Goal: Task Accomplishment & Management: Use online tool/utility

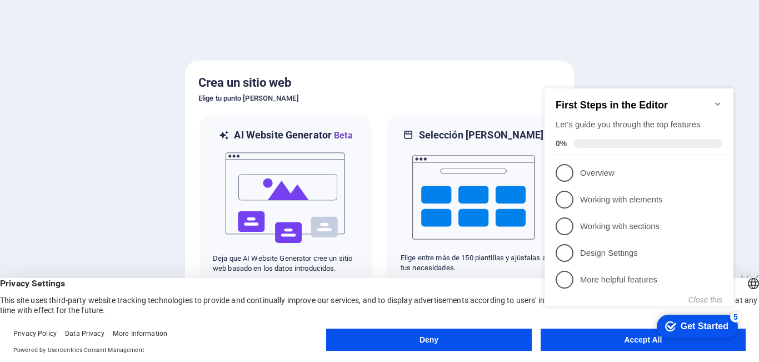
click at [746, 163] on div at bounding box center [379, 181] width 759 height 362
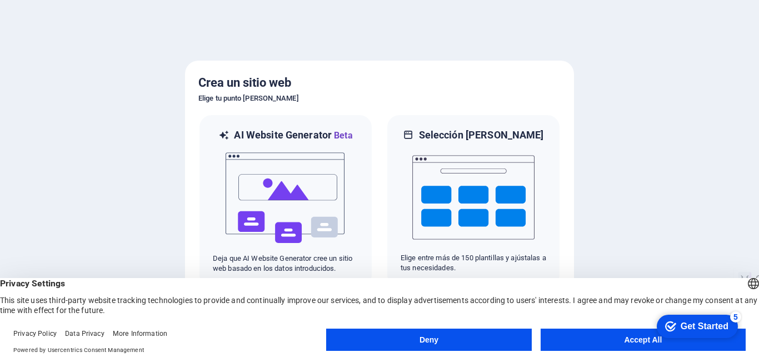
click at [591, 336] on button "Accept All" at bounding box center [643, 340] width 205 height 22
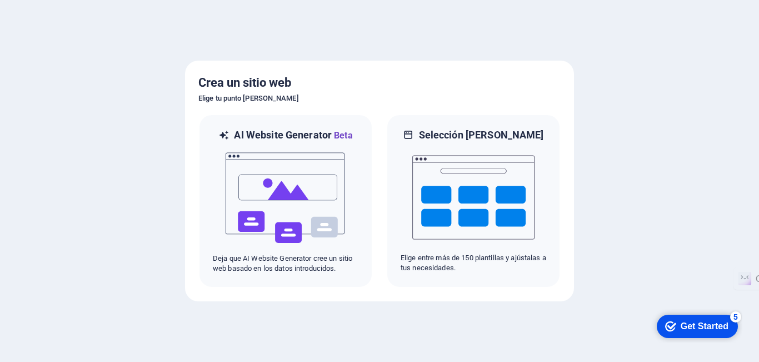
click at [716, 318] on div "checkmark Get Started 5" at bounding box center [697, 326] width 81 height 23
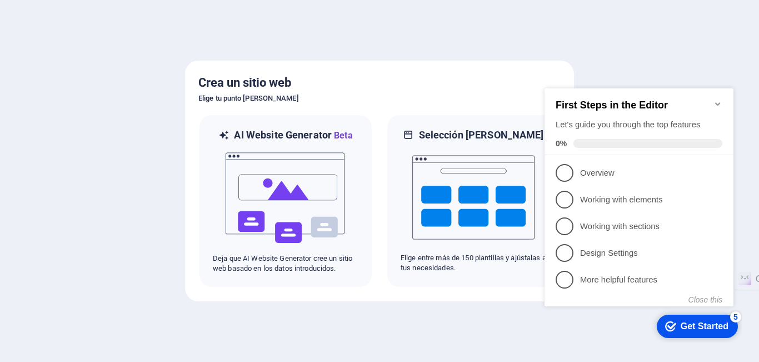
click at [515, 329] on div at bounding box center [379, 181] width 759 height 362
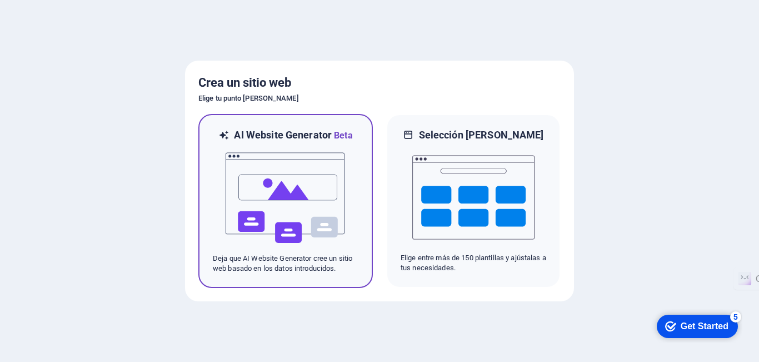
click at [277, 208] on img at bounding box center [286, 197] width 122 height 111
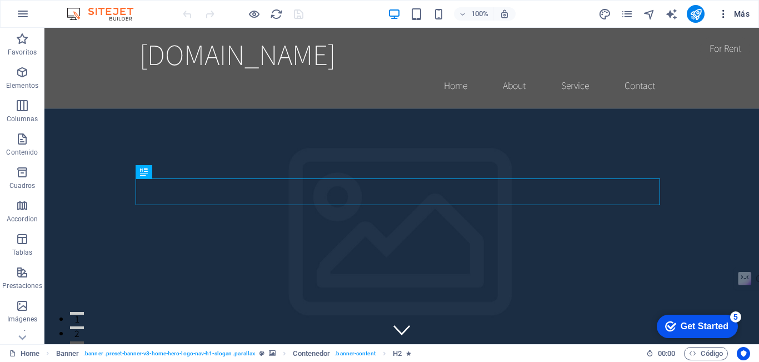
click at [726, 16] on icon "button" at bounding box center [723, 13] width 11 height 11
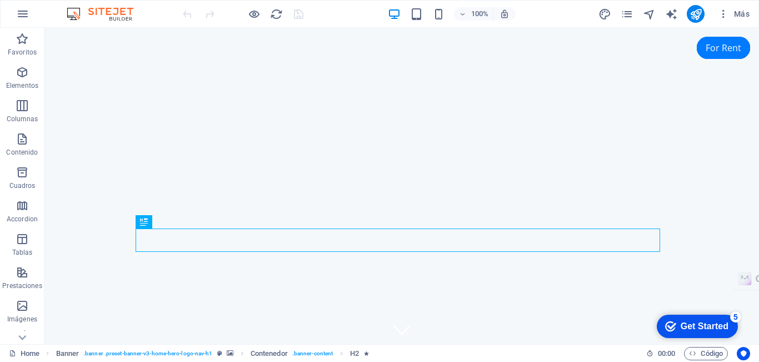
click at [688, 325] on div "Get Started" at bounding box center [705, 326] width 48 height 10
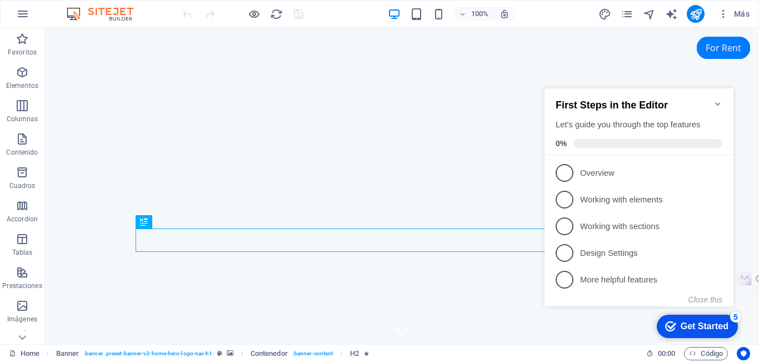
click at [566, 353] on div "Home Banner . banner .preset-banner-v3-home-hero-logo-nav-h1 Contenedor . banne…" at bounding box center [323, 353] width 629 height 13
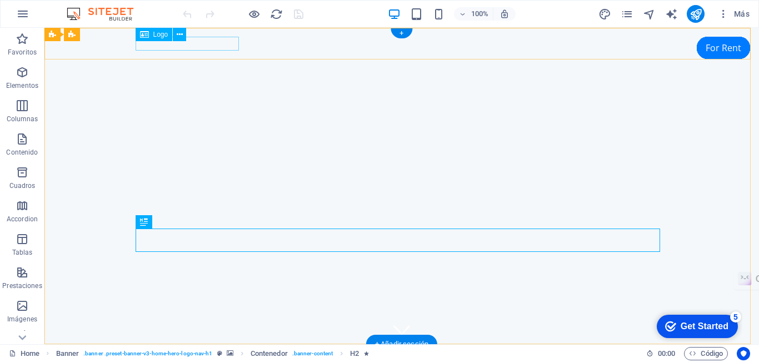
click at [204, 353] on div "[DOMAIN_NAME]" at bounding box center [402, 359] width 525 height 13
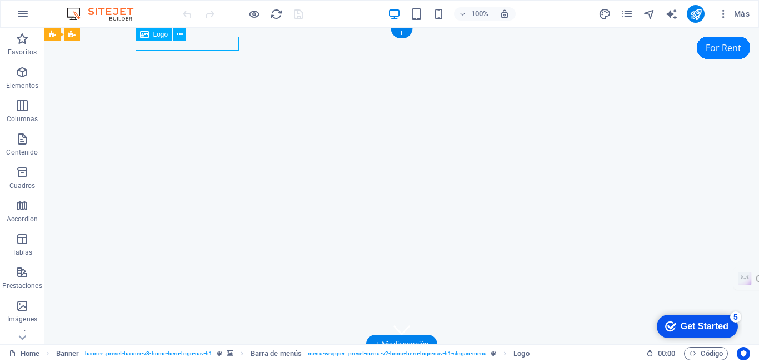
click at [204, 353] on div "[DOMAIN_NAME]" at bounding box center [402, 359] width 525 height 13
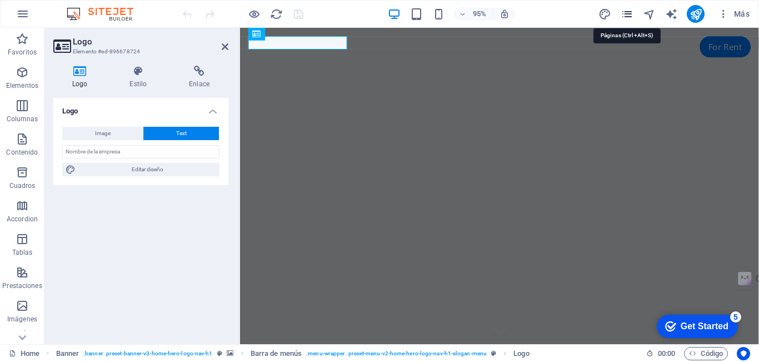
click at [629, 13] on icon "pages" at bounding box center [627, 14] width 13 height 13
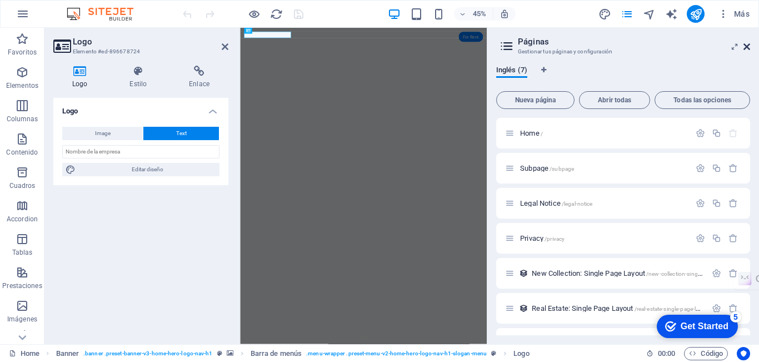
click at [748, 47] on icon at bounding box center [747, 46] width 7 height 9
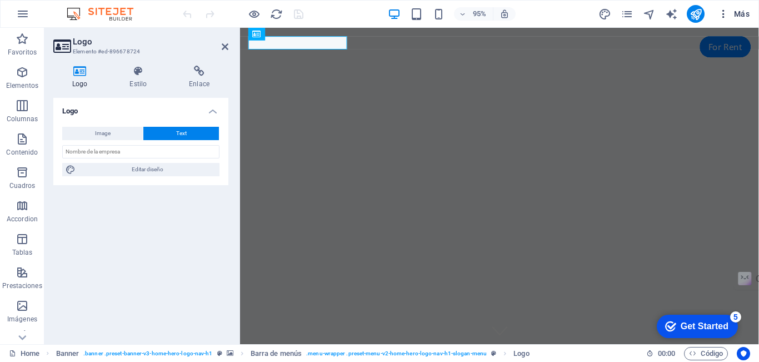
click at [740, 14] on span "Más" at bounding box center [734, 13] width 32 height 11
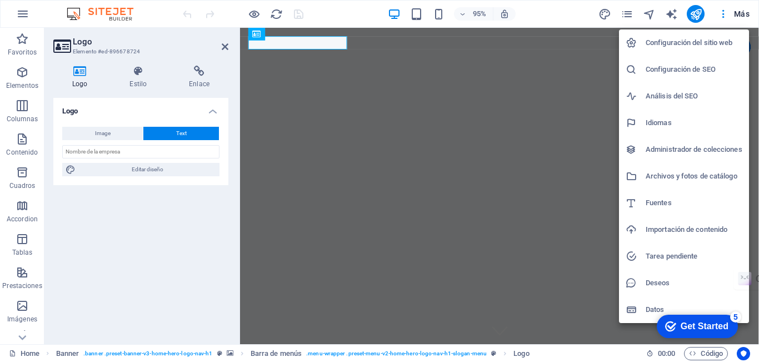
click at [103, 219] on div at bounding box center [379, 181] width 759 height 362
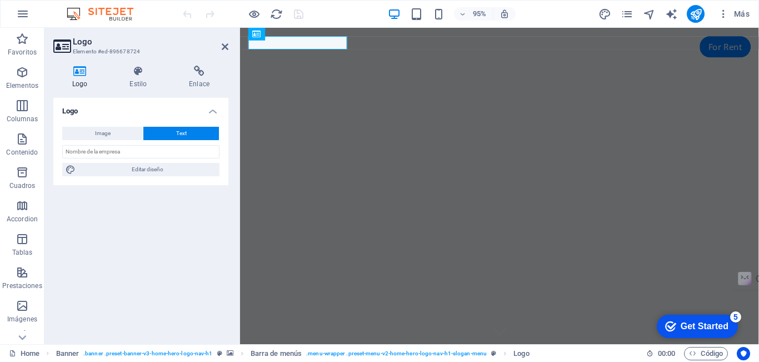
click at [184, 130] on span "Text" at bounding box center [181, 133] width 11 height 13
click at [119, 151] on input "text" at bounding box center [140, 151] width 157 height 13
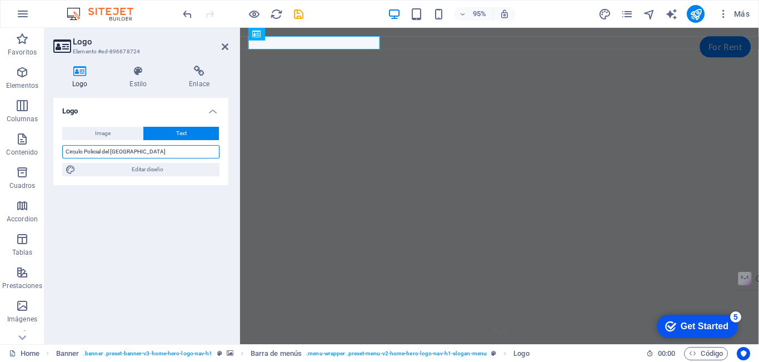
click at [70, 151] on input "Circulo Policial del Uruguay" at bounding box center [140, 151] width 157 height 13
type input "Círculo Policial del Uruguay"
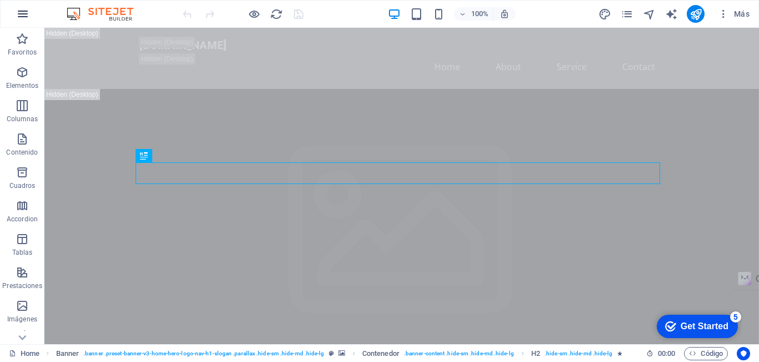
click at [21, 13] on icon "button" at bounding box center [22, 13] width 13 height 13
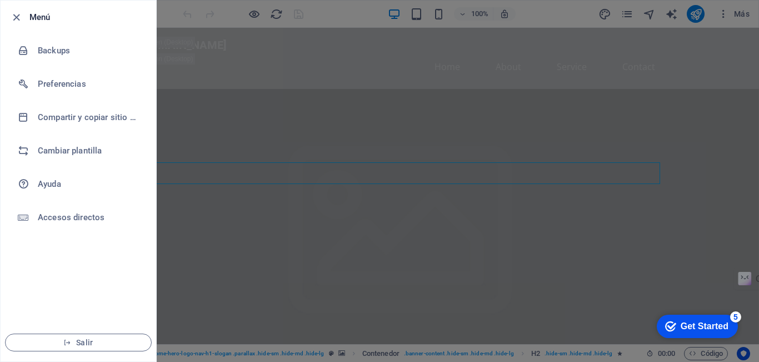
click at [624, 137] on div at bounding box center [379, 181] width 759 height 362
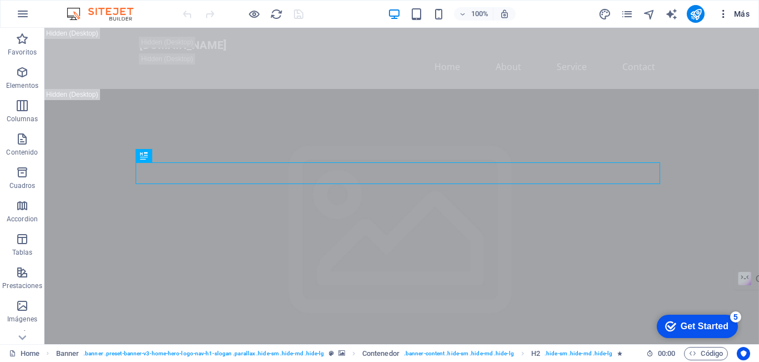
click at [725, 16] on icon "button" at bounding box center [723, 13] width 11 height 11
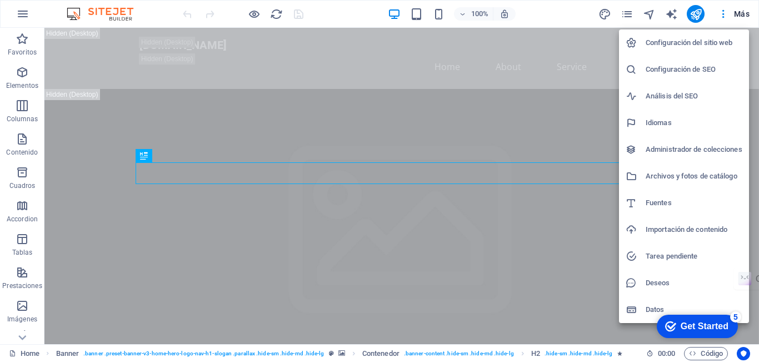
click at [644, 310] on div at bounding box center [636, 309] width 20 height 11
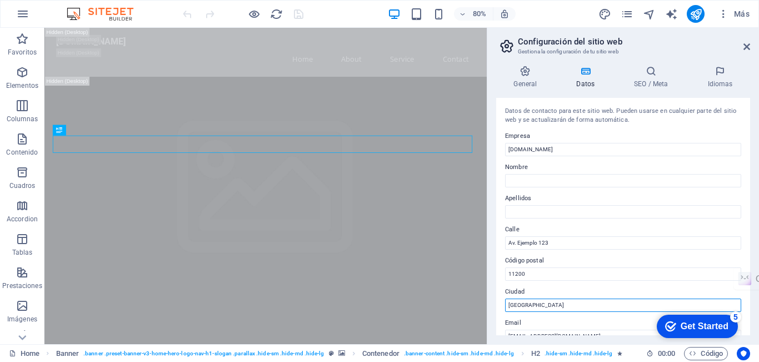
click at [652, 308] on input "[GEOGRAPHIC_DATA]" at bounding box center [623, 305] width 236 height 13
drag, startPoint x: 748, startPoint y: 46, endPoint x: 252, endPoint y: 48, distance: 496.4
click at [748, 46] on icon at bounding box center [747, 46] width 7 height 9
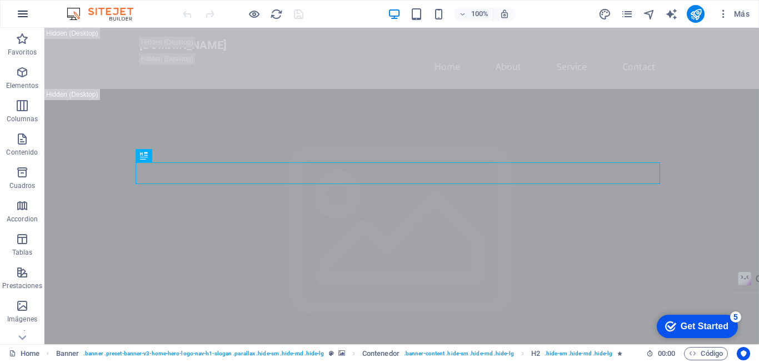
click at [25, 12] on icon "button" at bounding box center [22, 13] width 13 height 13
